Goal: Information Seeking & Learning: Find specific fact

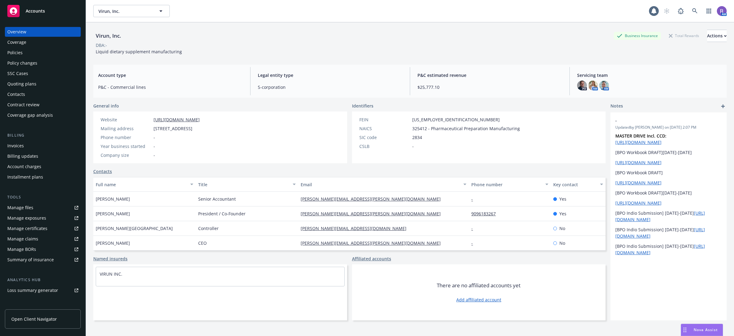
click at [46, 56] on div "Policies" at bounding box center [42, 53] width 71 height 10
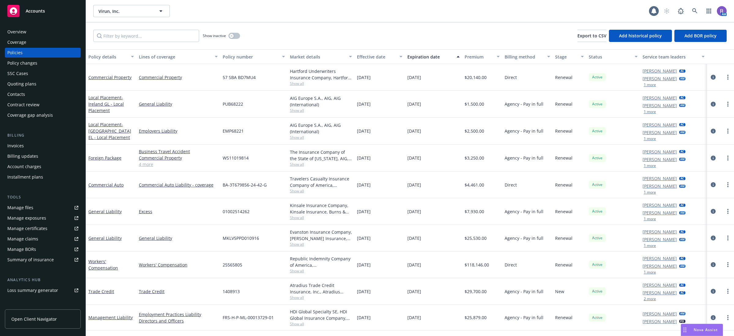
click at [361, 74] on span "[DATE]" at bounding box center [364, 77] width 14 height 6
click at [243, 77] on span "57 SBA BD7MU4" at bounding box center [239, 77] width 33 height 6
copy span "57 SBA BD7MU4"
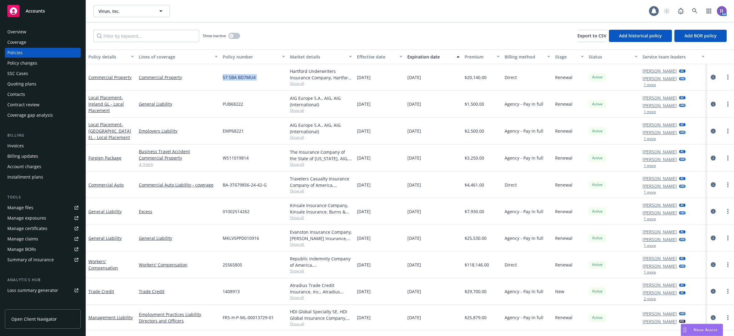
click at [327, 36] on div "Show inactive Export to CSV Add historical policy Add BOR policy" at bounding box center [410, 35] width 648 height 27
click at [315, 19] on div "Virun, Inc. Virun, Inc. 1 AM" at bounding box center [410, 11] width 648 height 22
click at [713, 77] on icon "circleInformation" at bounding box center [713, 77] width 5 height 5
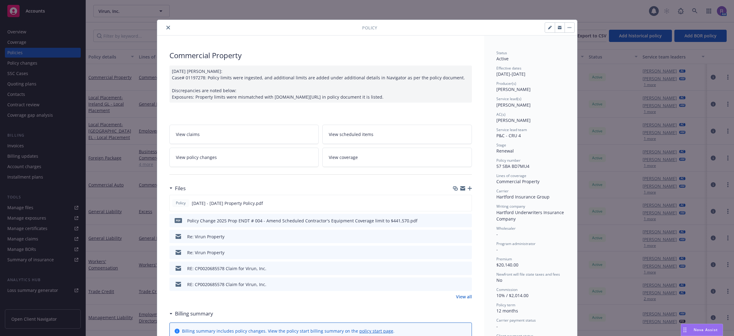
click at [169, 24] on div at bounding box center [261, 27] width 202 height 7
click at [166, 28] on icon "close" at bounding box center [168, 28] width 4 height 4
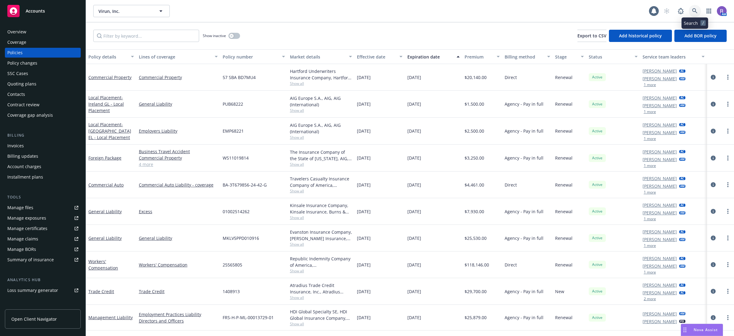
click at [695, 12] on icon at bounding box center [695, 11] width 6 height 6
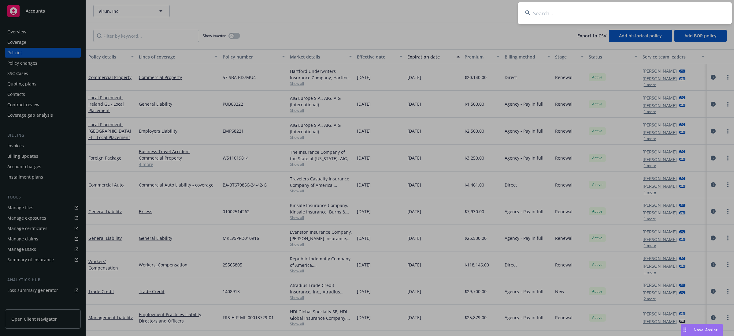
click at [695, 12] on input at bounding box center [625, 13] width 214 height 22
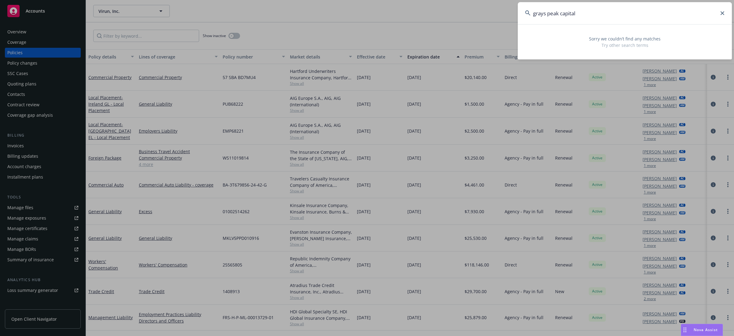
click at [632, 12] on input "grays peak capital" at bounding box center [625, 13] width 214 height 22
click at [593, 14] on input "mcmurray stern" at bounding box center [625, 13] width 214 height 22
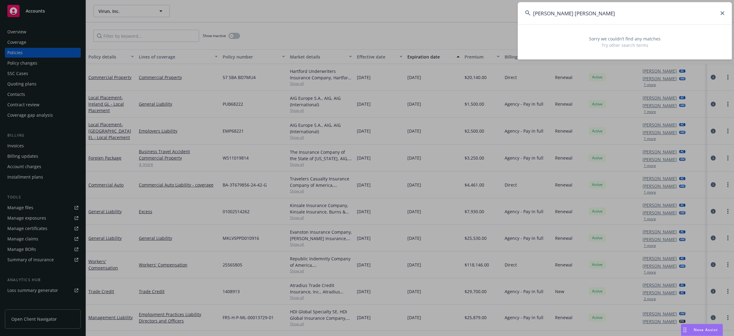
click at [593, 14] on input "mcmurray stern" at bounding box center [625, 13] width 214 height 22
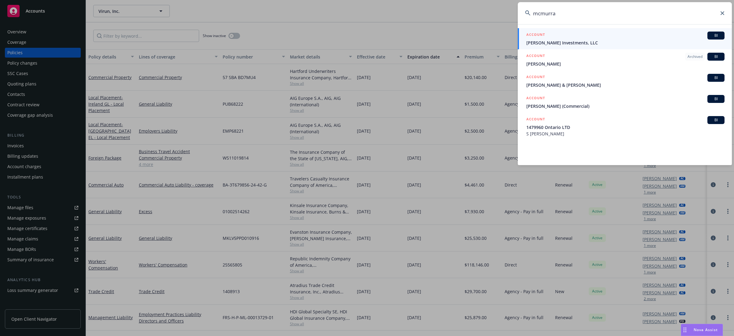
click at [610, 13] on input "mcmurra" at bounding box center [625, 13] width 214 height 22
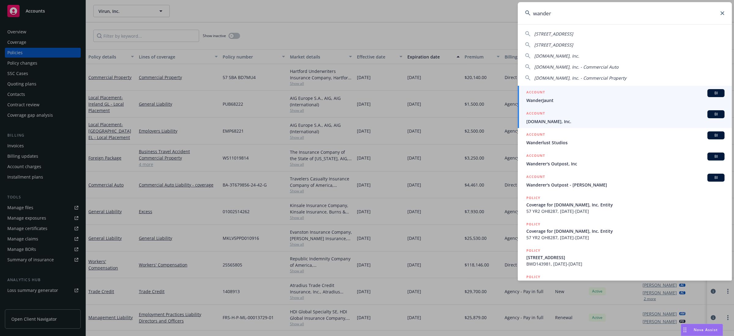
type input "wander"
click at [578, 118] on span "Wander.com, Inc." at bounding box center [625, 121] width 198 height 6
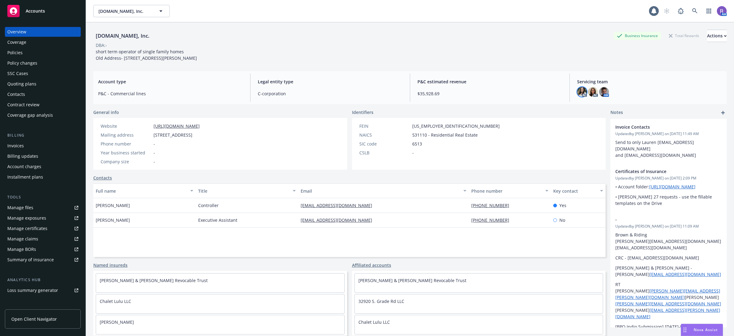
click at [577, 95] on img at bounding box center [582, 92] width 10 height 10
click at [543, 54] on div "Wander.com, Inc. Business Insurance Total Rewards Actions DBA: - short term ope…" at bounding box center [409, 46] width 633 height 32
click at [599, 89] on img at bounding box center [604, 92] width 10 height 10
click at [589, 91] on img at bounding box center [593, 92] width 10 height 10
click at [570, 61] on div "Wander.com, Inc. Business Insurance Total Rewards Actions DBA: - short term ope…" at bounding box center [409, 44] width 633 height 44
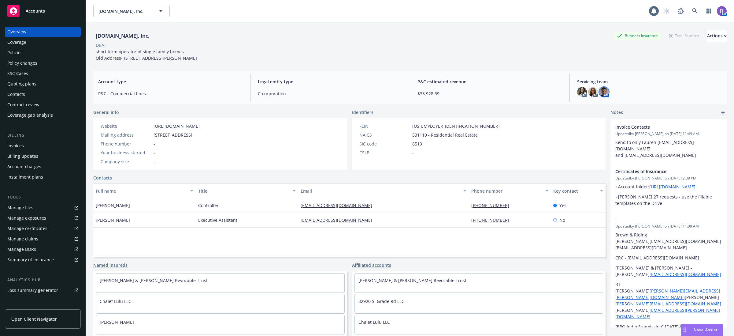
click at [600, 90] on img at bounding box center [604, 92] width 10 height 10
click at [536, 62] on div "Wander.com, Inc. Business Insurance Total Rewards Actions DBA: - short term ope…" at bounding box center [409, 44] width 633 height 44
click at [599, 91] on img at bounding box center [604, 92] width 10 height 10
click at [577, 92] on img at bounding box center [582, 92] width 10 height 10
click at [589, 88] on img at bounding box center [593, 92] width 10 height 10
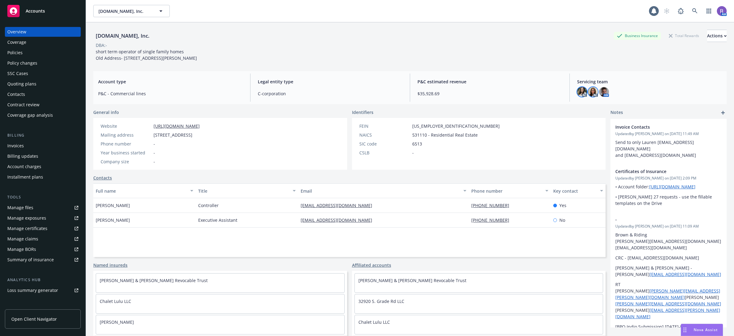
click at [578, 88] on img at bounding box center [582, 92] width 10 height 10
click at [575, 62] on div "Wander.com, Inc. Business Insurance Total Rewards Actions DBA: - short term ope…" at bounding box center [409, 44] width 633 height 44
click at [603, 92] on img at bounding box center [604, 92] width 10 height 10
click at [540, 66] on div "Wander.com, Inc. Business Insurance Total Rewards Actions DBA: - short term ope…" at bounding box center [409, 186] width 633 height 328
click at [33, 57] on div "Policies" at bounding box center [42, 53] width 71 height 10
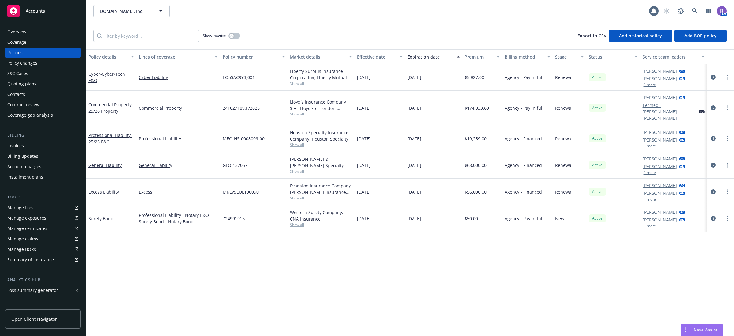
click at [36, 54] on div "Policies" at bounding box center [42, 53] width 71 height 10
click at [694, 12] on icon at bounding box center [694, 10] width 5 height 5
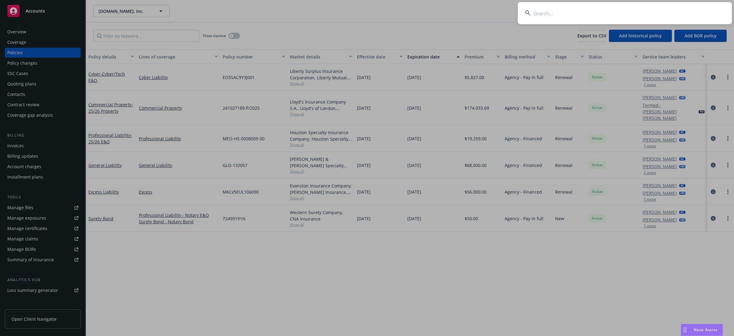
click at [694, 12] on input at bounding box center [625, 13] width 214 height 22
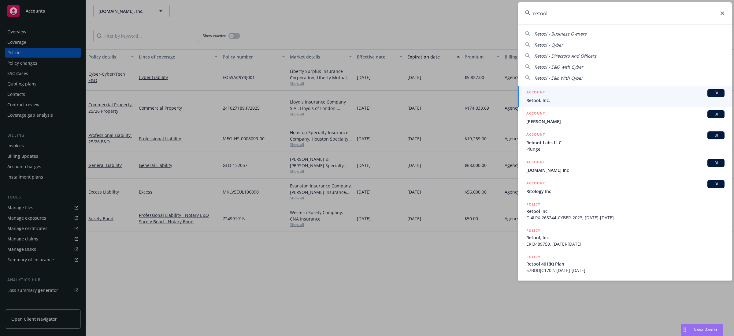
type input "retool"
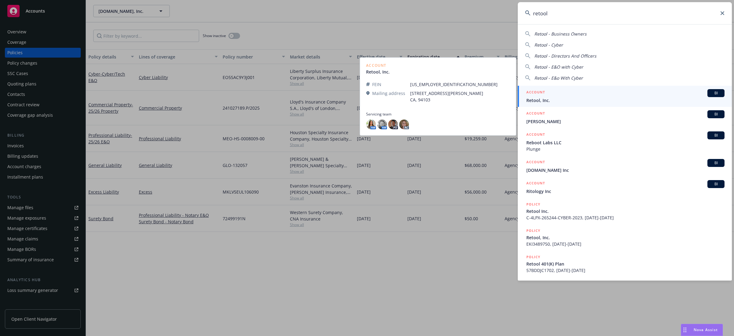
click at [591, 93] on div "ACCOUNT BI" at bounding box center [625, 93] width 198 height 8
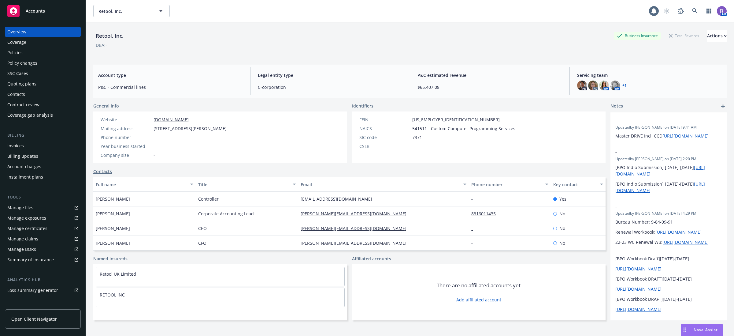
click at [39, 53] on div "Policies" at bounding box center [42, 53] width 71 height 10
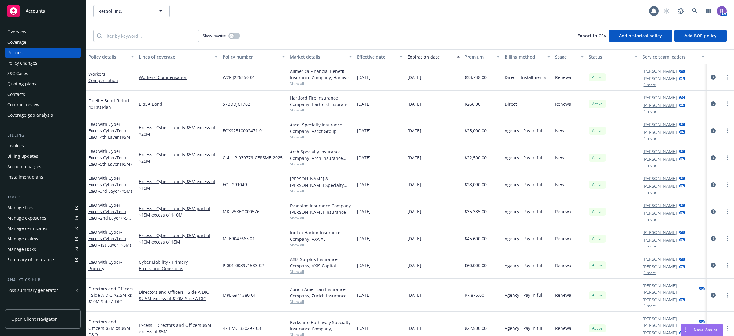
click at [33, 29] on div "Overview" at bounding box center [42, 32] width 71 height 10
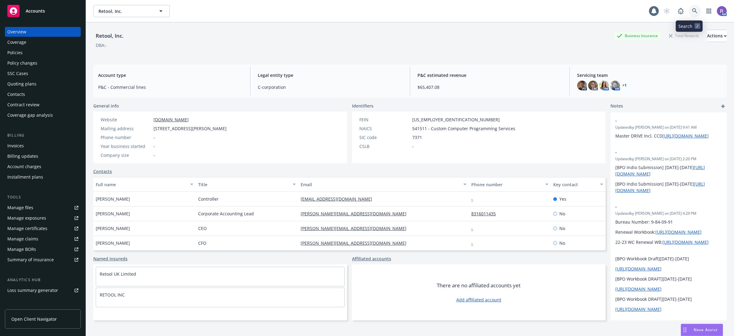
click at [689, 11] on link at bounding box center [695, 11] width 12 height 12
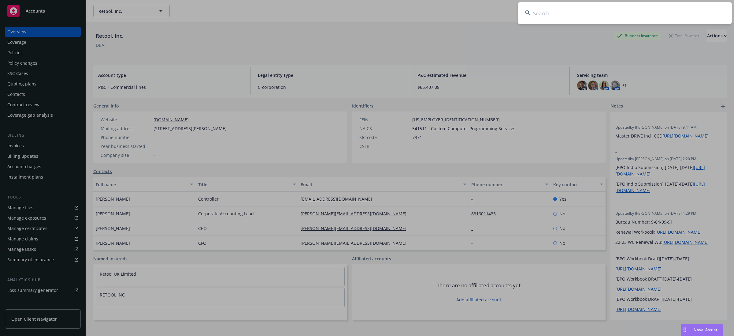
click at [685, 11] on input at bounding box center [625, 13] width 214 height 22
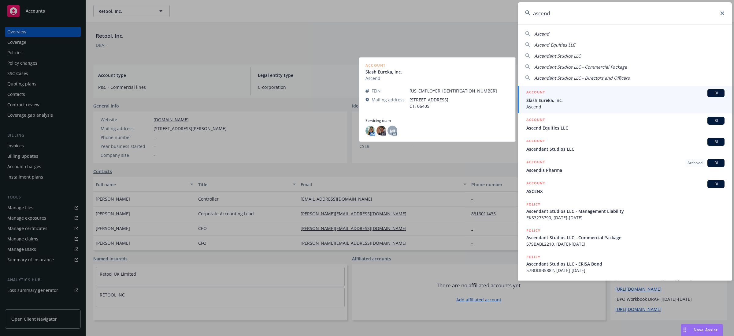
type input "ascend"
click at [587, 100] on span "Slash Eureka, Inc." at bounding box center [625, 100] width 198 height 6
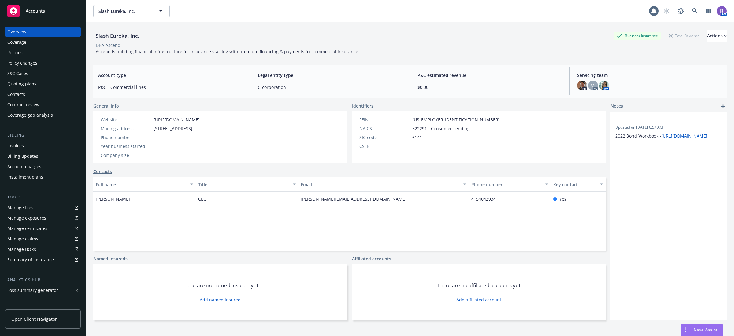
scroll to position [22, 0]
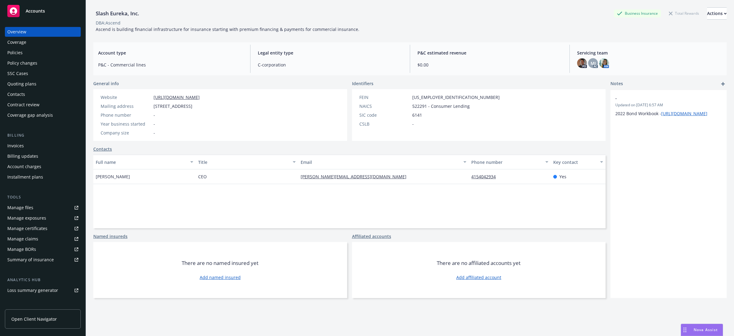
click at [176, 94] on link "https://useascend.com/" at bounding box center [177, 97] width 46 height 6
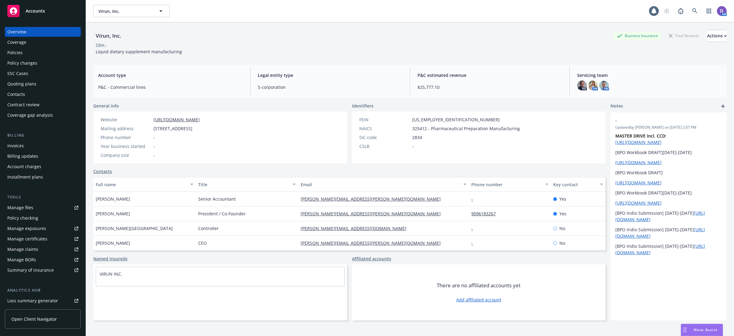
click at [686, 333] on div "Drag to move" at bounding box center [685, 330] width 8 height 12
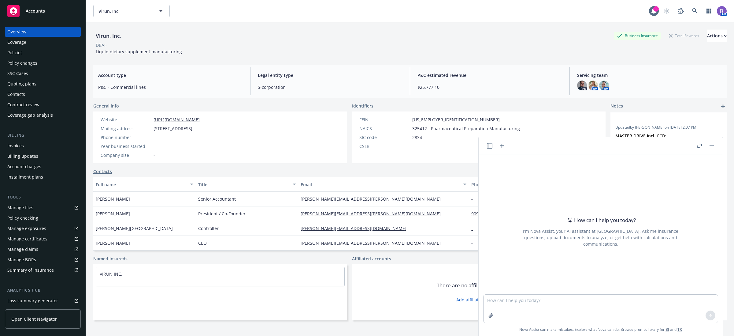
click at [698, 145] on icon "button" at bounding box center [699, 145] width 5 height 4
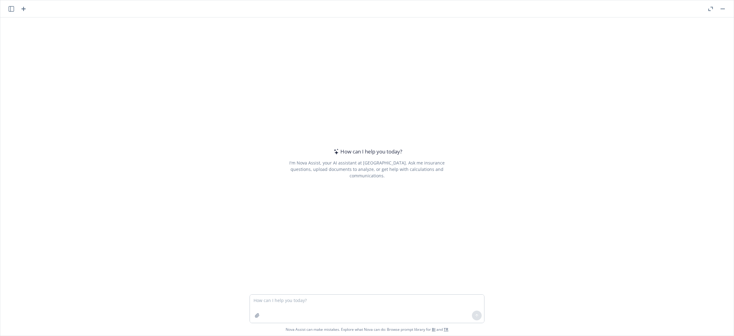
click at [13, 8] on icon "button" at bounding box center [12, 9] width 6 height 6
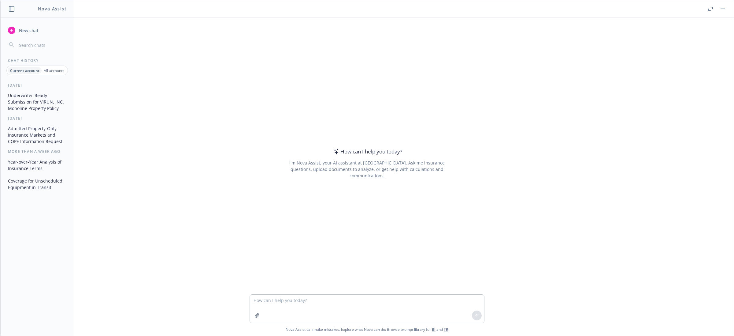
click at [35, 95] on button "Underwriter-Ready Submission for VIRUN, INC. Monoline Property Policy" at bounding box center [37, 101] width 63 height 23
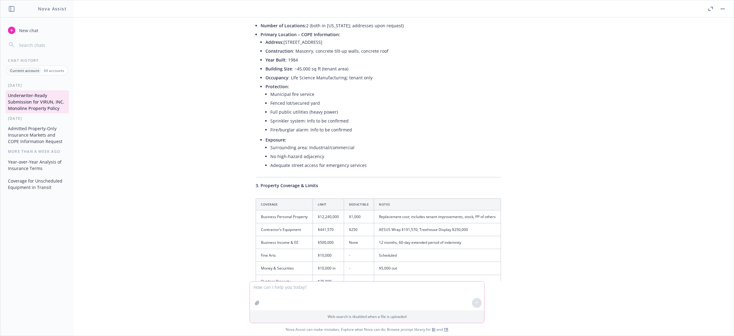
scroll to position [1376, 0]
click at [326, 285] on textarea at bounding box center [367, 295] width 234 height 29
type textarea "does the hartford policy cover sprinkler leakage"
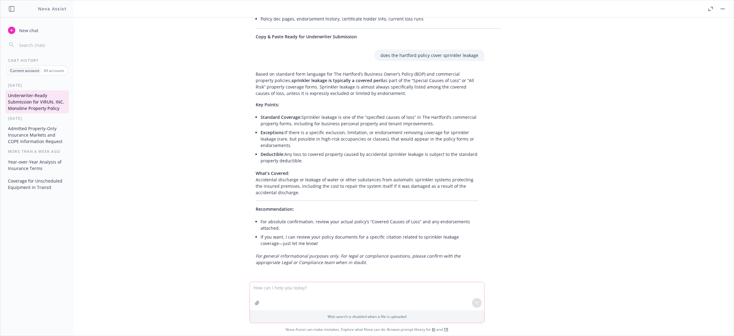
scroll to position [1925, 0]
click at [726, 12] on button at bounding box center [722, 8] width 7 height 7
click at [724, 10] on button "button" at bounding box center [722, 8] width 7 height 7
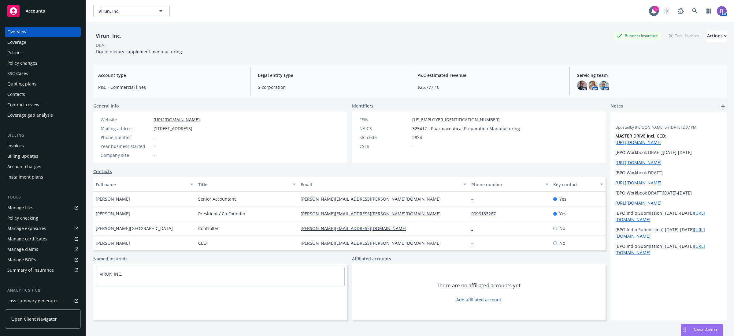
click at [103, 35] on div "Virun, Inc." at bounding box center [108, 36] width 30 height 8
copy div "Virun, Inc."
click at [16, 49] on div "Policies" at bounding box center [14, 53] width 15 height 10
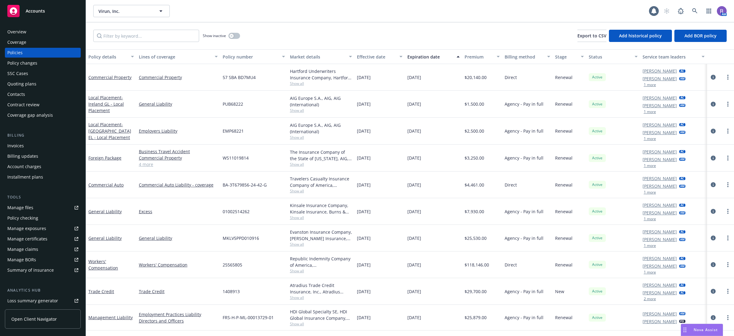
click at [231, 76] on span "57 SBA BD7MU4" at bounding box center [239, 77] width 33 height 6
copy span "57 SBA BD7MU4"
click at [17, 33] on div "Overview" at bounding box center [16, 32] width 19 height 10
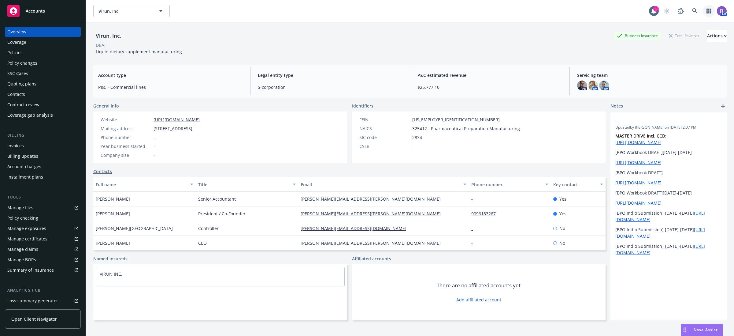
click at [706, 11] on icon "button" at bounding box center [708, 11] width 5 height 5
click at [655, 57] on span "Trading partners" at bounding box center [666, 59] width 76 height 5
click at [109, 34] on div "Virun, Inc." at bounding box center [108, 36] width 30 height 8
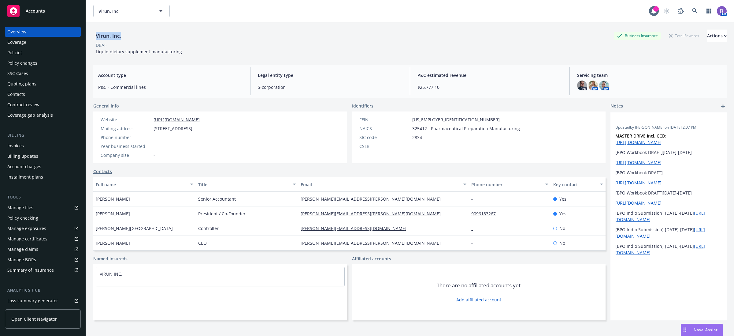
copy div "Virun, Inc."
drag, startPoint x: 141, startPoint y: 214, endPoint x: 93, endPoint y: 211, distance: 48.4
click at [93, 211] on div "Virun, Inc. Business Insurance Total Rewards Actions DBA: - Liquid dietary supp…" at bounding box center [410, 190] width 648 height 336
copy span "Nickols Huang"
click at [159, 128] on span "1750 N 8th St, Colton, CA, 92324" at bounding box center [173, 128] width 39 height 6
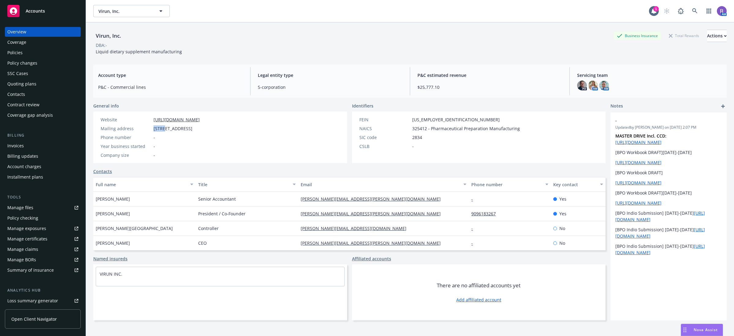
click at [159, 128] on span "1750 N 8th St, Colton, CA, 92324" at bounding box center [173, 128] width 39 height 6
copy span "1750 N 8th St, Colton, CA, 92324"
drag, startPoint x: 308, startPoint y: 215, endPoint x: 390, endPoint y: 167, distance: 95.4
click at [360, 215] on div "nickols.huang@virun.com" at bounding box center [383, 213] width 171 height 15
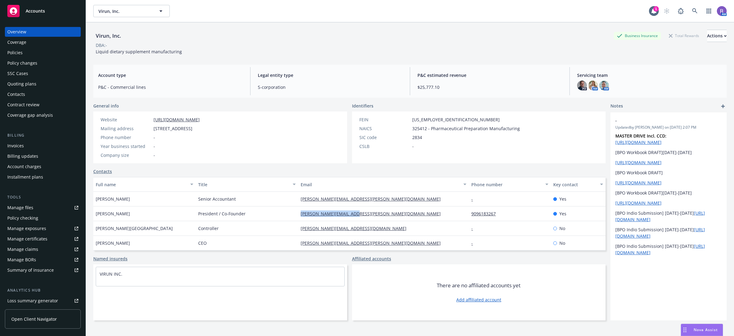
copy link "nickols.huang@virun.com"
click at [312, 60] on div "Virun, Inc. Business Insurance Total Rewards Actions DBA: - Liquid dietary supp…" at bounding box center [409, 40] width 633 height 37
click at [43, 50] on div "Policies" at bounding box center [42, 53] width 71 height 10
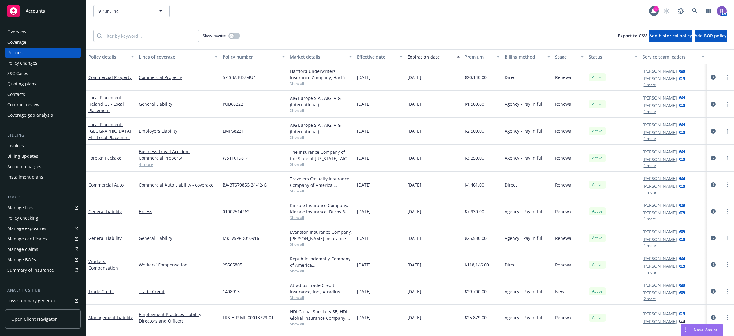
click at [351, 21] on div "Virun, Inc. Virun, Inc. 1 AM" at bounding box center [410, 11] width 648 height 22
click at [46, 31] on div "Overview" at bounding box center [42, 32] width 71 height 10
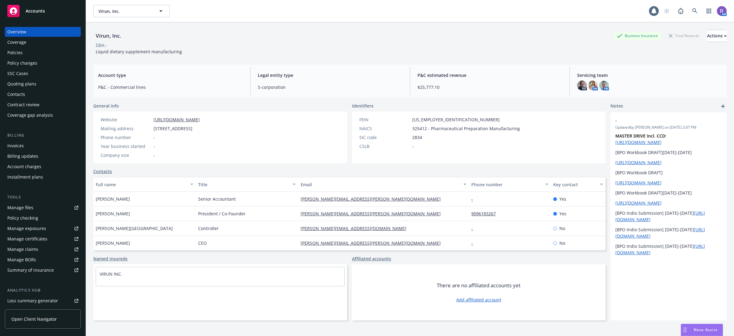
click at [111, 38] on div "Virun, Inc." at bounding box center [108, 36] width 30 height 8
copy div "Virun, Inc."
click at [192, 128] on span "1750 N 8th St, Colton, CA, 92324" at bounding box center [173, 128] width 39 height 6
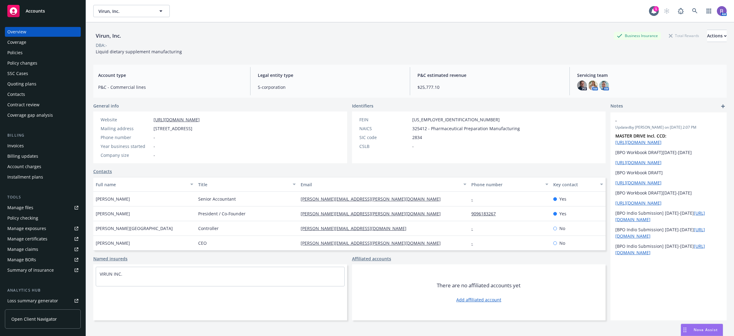
click at [192, 128] on span "1750 N 8th St, Colton, CA, 92324" at bounding box center [173, 128] width 39 height 6
copy span "92324"
drag, startPoint x: 151, startPoint y: 128, endPoint x: 180, endPoint y: 128, distance: 28.5
click at [180, 128] on div "Mailing address 1750 N 8th St, Colton, CA, 92324" at bounding box center [150, 128] width 104 height 6
copy div "1750 N 8th St"
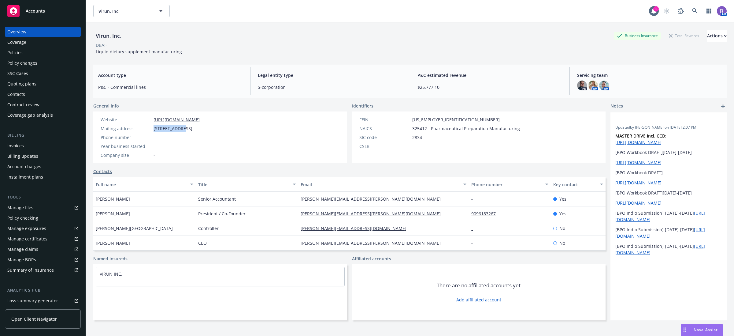
click at [173, 118] on link "https://virun.com/" at bounding box center [177, 120] width 46 height 6
click at [258, 158] on div "Website https://virun.com/ Mailing address 1750 N 8th St, Colton, CA, 92324 Pho…" at bounding box center [220, 137] width 254 height 52
click at [339, 66] on div "Account type P&C - Commercial lines Legal entity type S-corporation P&C estimat…" at bounding box center [409, 81] width 633 height 33
drag, startPoint x: 410, startPoint y: 126, endPoint x: 517, endPoint y: 127, distance: 107.0
click at [517, 127] on div "FEIN 72-1567462 NAICS 325412 - Pharmaceutical Preparation Manufacturing SIC cod…" at bounding box center [439, 137] width 175 height 52
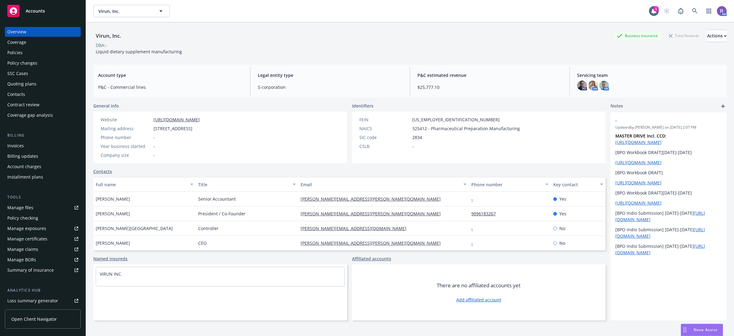
click at [521, 143] on div "FEIN 72-1567462 NAICS 325412 - Pharmaceutical Preparation Manufacturing SIC cod…" at bounding box center [479, 137] width 254 height 52
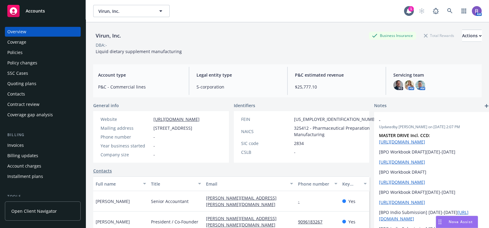
click at [460, 226] on div "Nova Assist" at bounding box center [457, 223] width 42 height 12
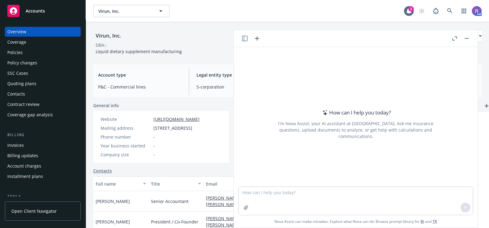
click at [247, 39] on icon "button" at bounding box center [245, 39] width 6 height 6
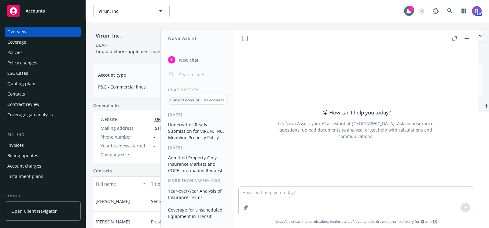
click at [189, 128] on button "Underwriter-Ready Submission for VIRUN, INC. Monoline Property Policy" at bounding box center [197, 131] width 63 height 23
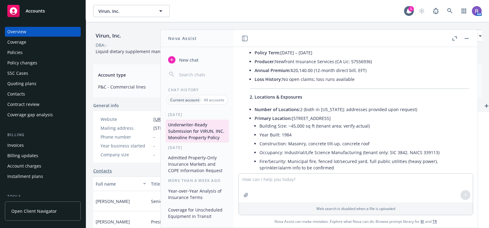
scroll to position [669, 0]
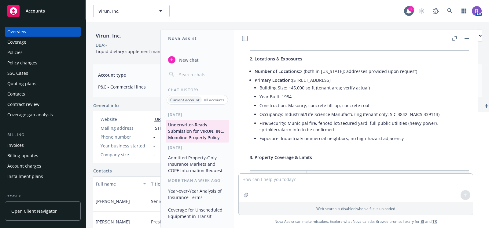
click at [127, 60] on div "Virun, Inc. Business Insurance Total Rewards Actions DBA: - Liquid dietary supp…" at bounding box center [287, 132] width 389 height 221
drag, startPoint x: 292, startPoint y: 80, endPoint x: 374, endPoint y: 82, distance: 82.3
click at [374, 82] on li "Primary Location: 1750 N 8th St, Colton, CA 92324 Building Size: ~45,000 sq ft …" at bounding box center [362, 110] width 215 height 69
drag, startPoint x: 366, startPoint y: 76, endPoint x: 350, endPoint y: 72, distance: 15.9
click at [354, 73] on ul "Number of Locations: 2 (both in California; addresses provided upon request) Pr…" at bounding box center [362, 105] width 215 height 77
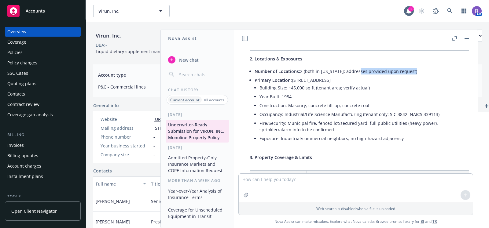
drag, startPoint x: 293, startPoint y: 81, endPoint x: 354, endPoint y: 78, distance: 61.2
click at [354, 78] on li "Primary Location: 1750 N 8th St, Colton, CA 92324 Building Size: ~45,000 sq ft …" at bounding box center [362, 110] width 215 height 69
copy li "1750 N 8th St, Colton, CA 92324"
click at [287, 95] on li "Year Built: 1984" at bounding box center [365, 96] width 210 height 9
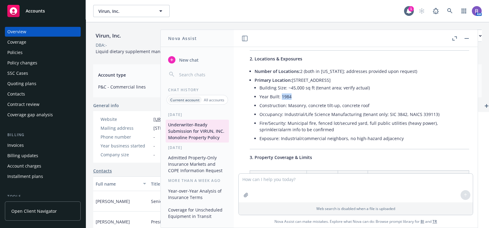
copy li "1984"
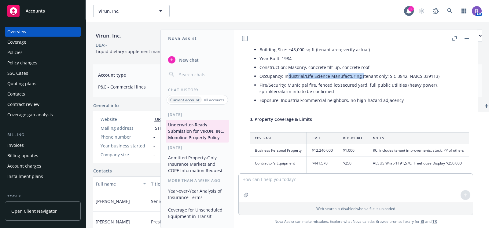
drag, startPoint x: 288, startPoint y: 75, endPoint x: 361, endPoint y: 76, distance: 72.2
click at [361, 76] on li "Occupancy: Industrial/Life Science Manufacturing (tenant only; SIC 3842, NAICS …" at bounding box center [365, 76] width 210 height 9
click at [378, 79] on li "Occupancy: Industrial/Life Science Manufacturing (tenant only; SIC 3842, NAICS …" at bounding box center [365, 76] width 210 height 9
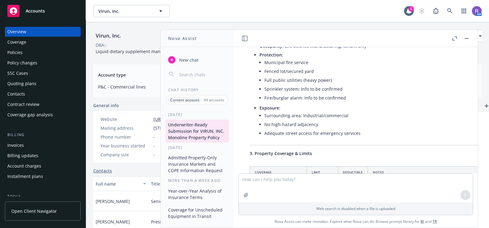
scroll to position [1471, 0]
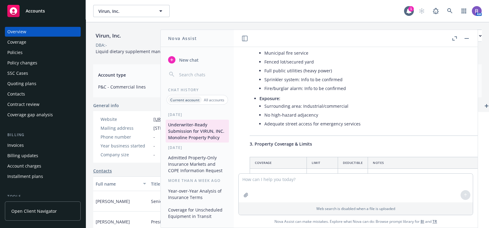
click at [24, 31] on div "Overview" at bounding box center [16, 32] width 19 height 10
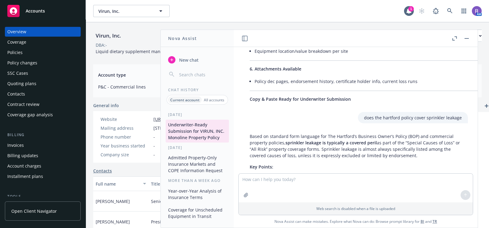
click at [112, 37] on div "Virun, Inc." at bounding box center [108, 36] width 30 height 8
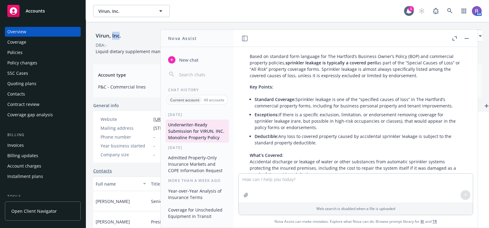
click at [112, 37] on div "Virun, Inc." at bounding box center [108, 36] width 30 height 8
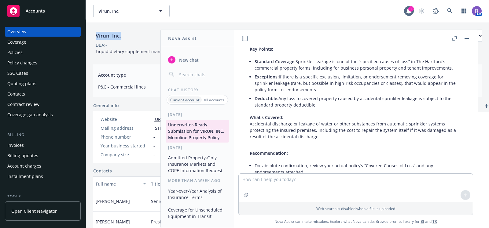
click at [112, 37] on div "Virun, Inc." at bounding box center [108, 36] width 30 height 8
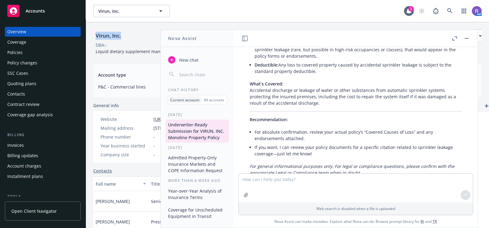
copy div "Virun, Inc."
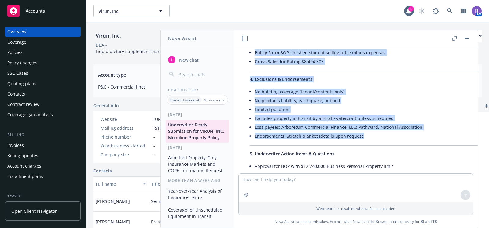
scroll to position [1794, 0]
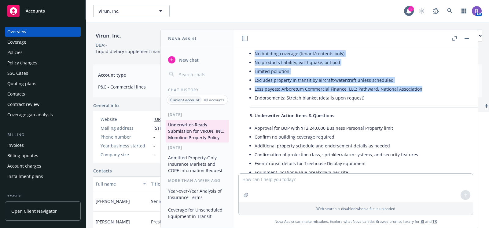
drag, startPoint x: 247, startPoint y: 75, endPoint x: 435, endPoint y: 81, distance: 187.6
click at [35, 87] on div "Quoting plans" at bounding box center [21, 84] width 29 height 10
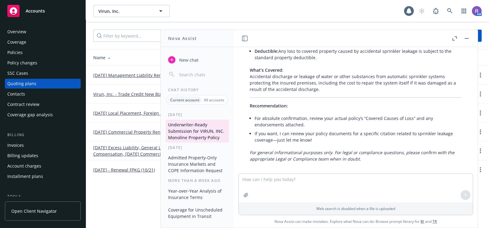
scroll to position [2083, 0]
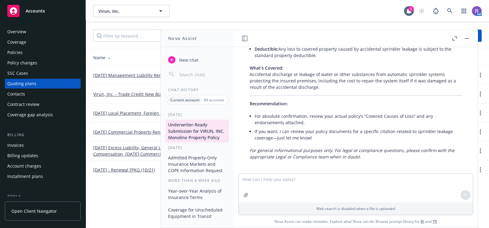
click at [107, 131] on link "[DATE] Commercial Property Renewal" at bounding box center [131, 132] width 77 height 6
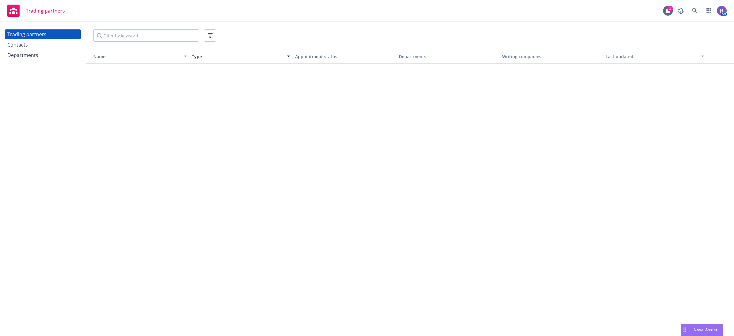
scroll to position [2166, 0]
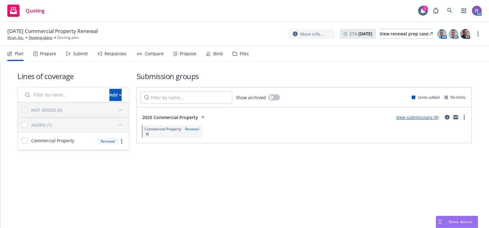
click at [243, 60] on div "Files" at bounding box center [241, 53] width 16 height 15
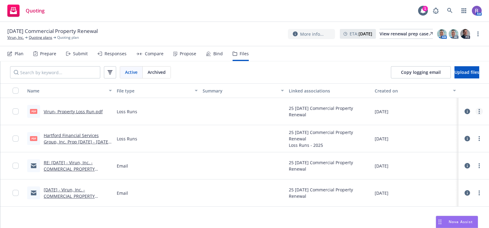
click at [476, 115] on div at bounding box center [474, 112] width 18 height 12
click at [476, 113] on link "more" at bounding box center [479, 111] width 7 height 7
click at [444, 137] on link "Download" at bounding box center [446, 136] width 61 height 12
